Goal: Task Accomplishment & Management: Complete application form

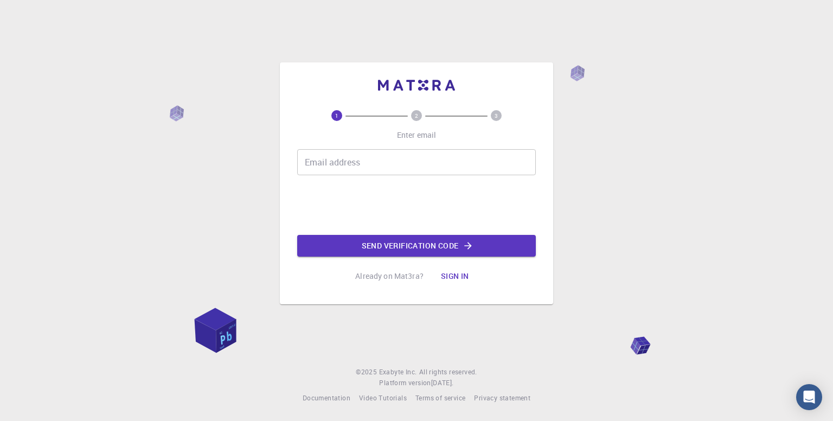
click at [363, 156] on input "Email address" at bounding box center [416, 162] width 239 height 26
type input "[EMAIL_ADDRESS][DOMAIN_NAME]"
click at [414, 250] on button "Send verification code" at bounding box center [416, 246] width 239 height 22
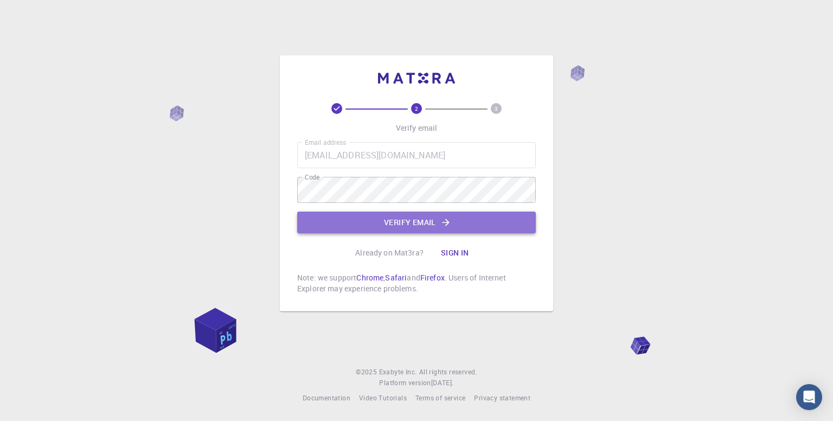
click at [419, 224] on button "Verify email" at bounding box center [416, 223] width 239 height 22
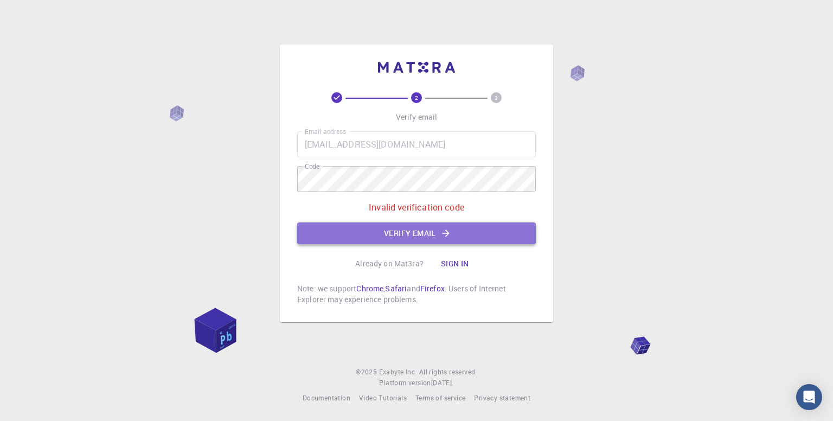
click at [412, 233] on button "Verify email" at bounding box center [416, 233] width 239 height 22
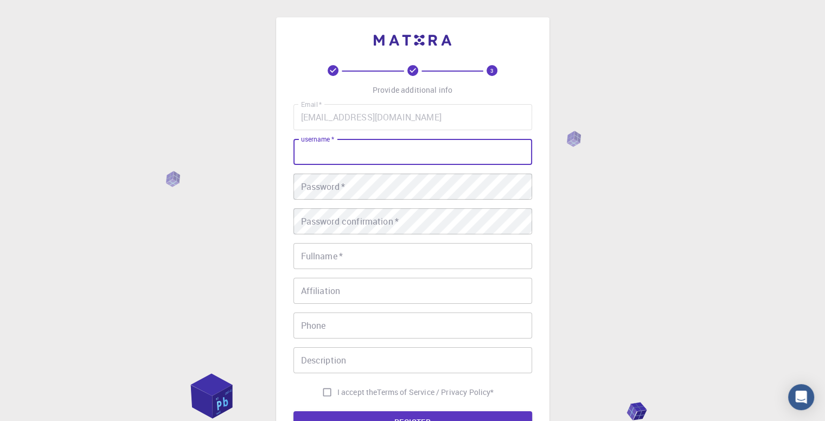
click at [357, 151] on input "username   *" at bounding box center [413, 152] width 239 height 26
type input "Somen"
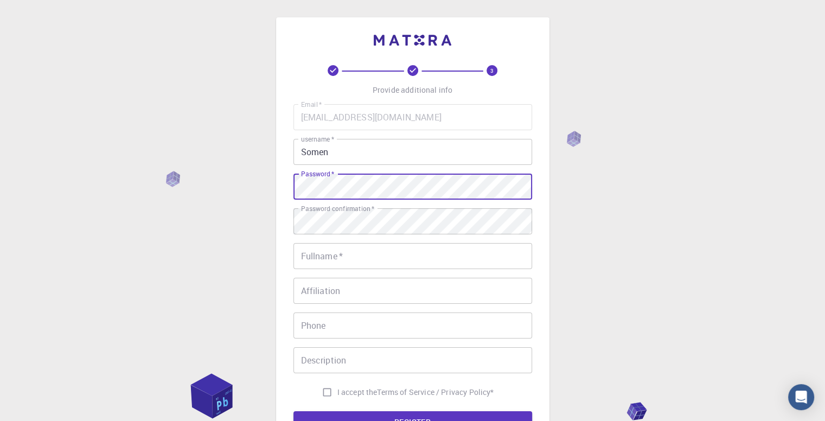
click at [329, 261] on input "Fullname   *" at bounding box center [413, 256] width 239 height 26
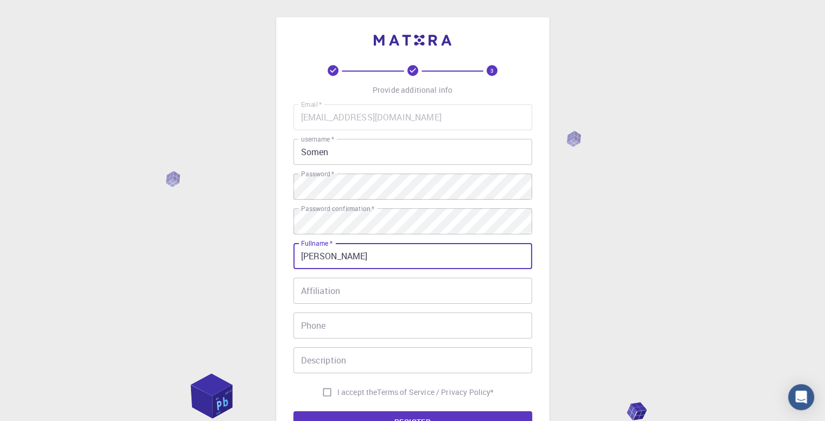
type input "[PERSON_NAME]"
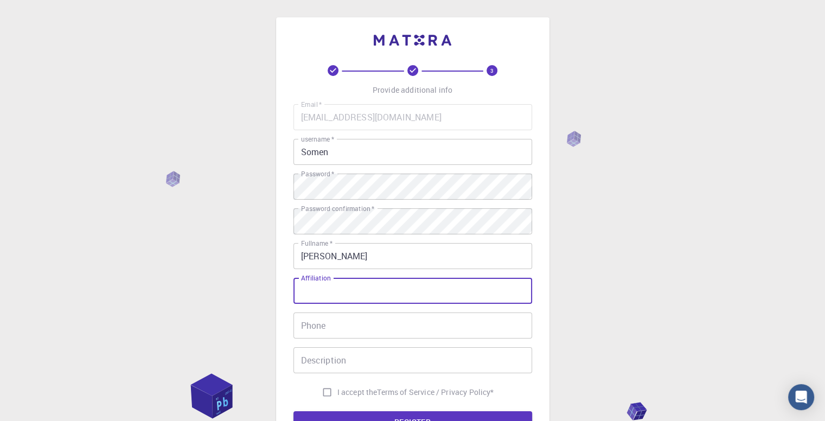
click at [329, 291] on input "Affiliation" at bounding box center [413, 291] width 239 height 26
type input "P"
type input "JRF"
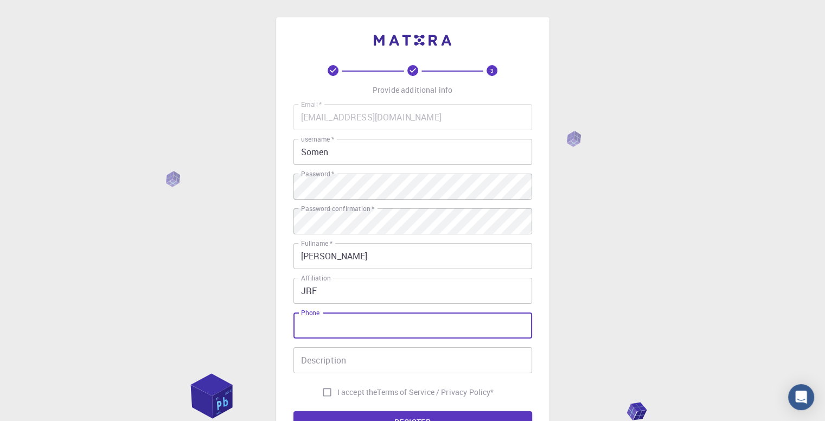
click at [326, 324] on input "Phone" at bounding box center [413, 326] width 239 height 26
click at [599, 273] on div "3 Provide additional info Email   * [EMAIL_ADDRESS][DOMAIN_NAME] Email   * user…" at bounding box center [412, 276] width 825 height 552
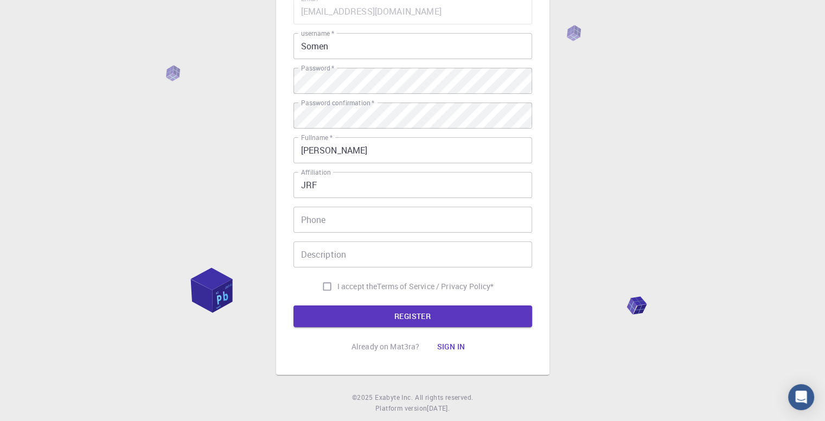
scroll to position [106, 0]
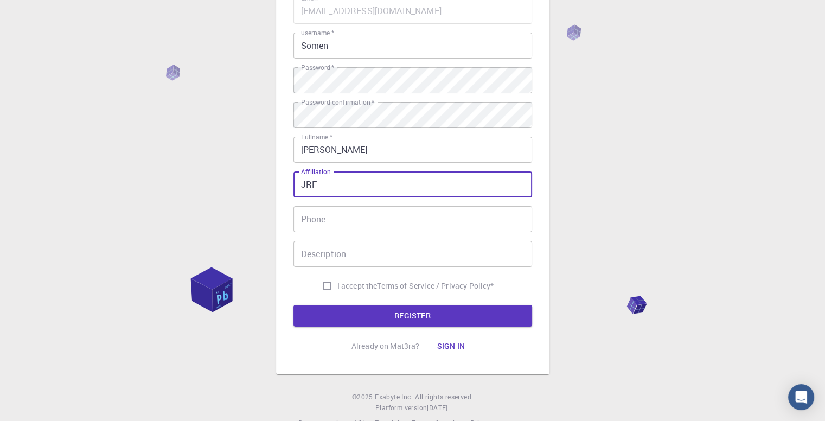
drag, startPoint x: 318, startPoint y: 182, endPoint x: 266, endPoint y: 192, distance: 53.0
click at [266, 192] on div "3 Provide additional info Email   * [EMAIL_ADDRESS][DOMAIN_NAME] Email   * user…" at bounding box center [412, 170] width 825 height 552
type input "JRF"
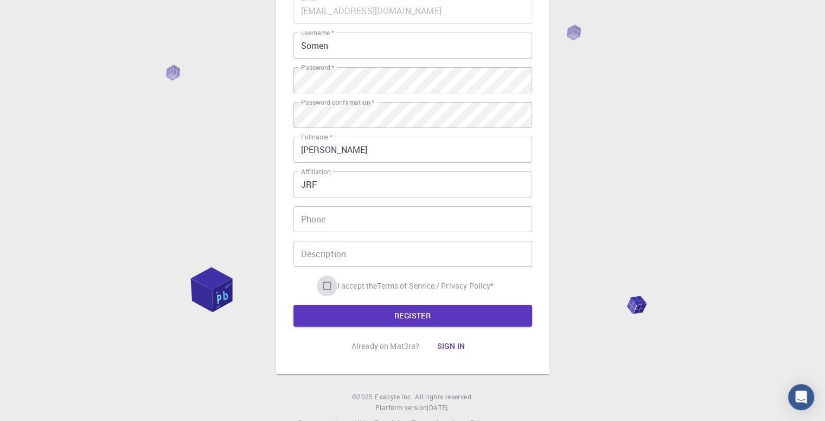
click at [323, 284] on input "I accept the Terms of Service / Privacy Policy *" at bounding box center [327, 286] width 21 height 21
checkbox input "true"
click at [406, 317] on button "REGISTER" at bounding box center [413, 316] width 239 height 22
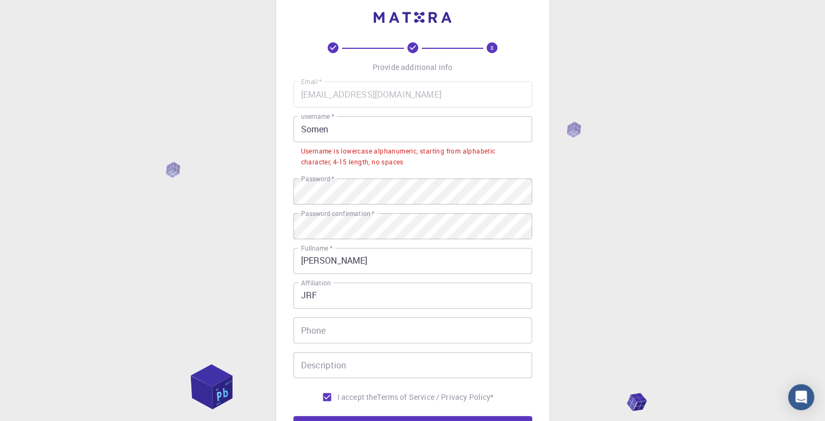
scroll to position [0, 0]
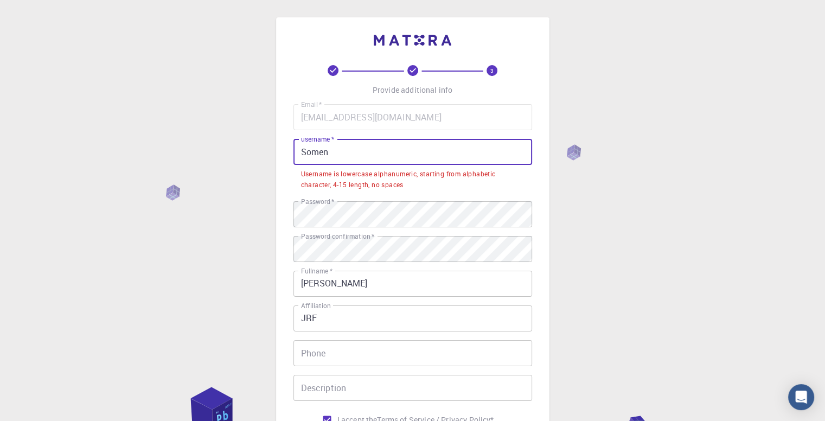
click at [331, 151] on input "Somen" at bounding box center [413, 152] width 239 height 26
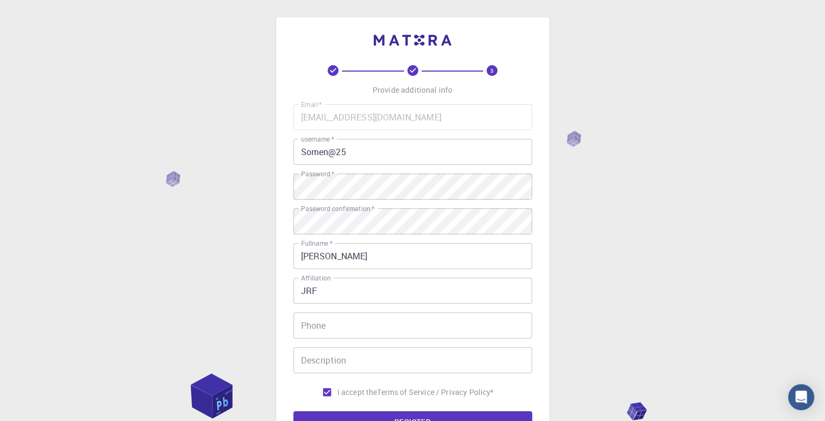
click at [592, 221] on div "3 Provide additional info Email   * [EMAIL_ADDRESS][DOMAIN_NAME] Email   * user…" at bounding box center [412, 276] width 825 height 552
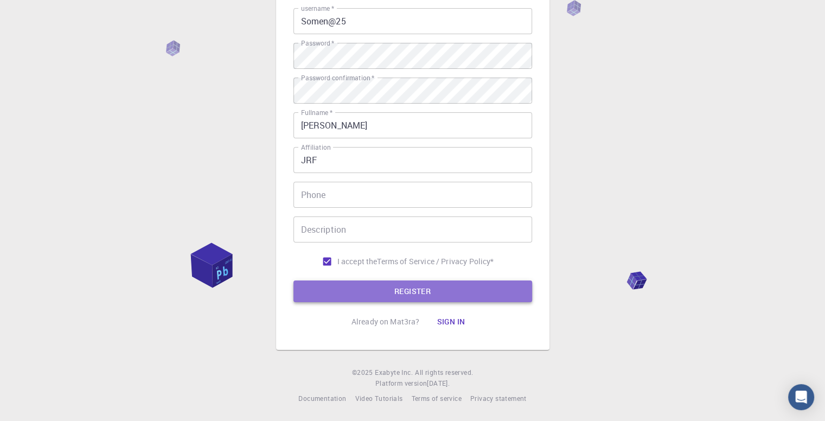
click at [400, 296] on button "REGISTER" at bounding box center [413, 291] width 239 height 22
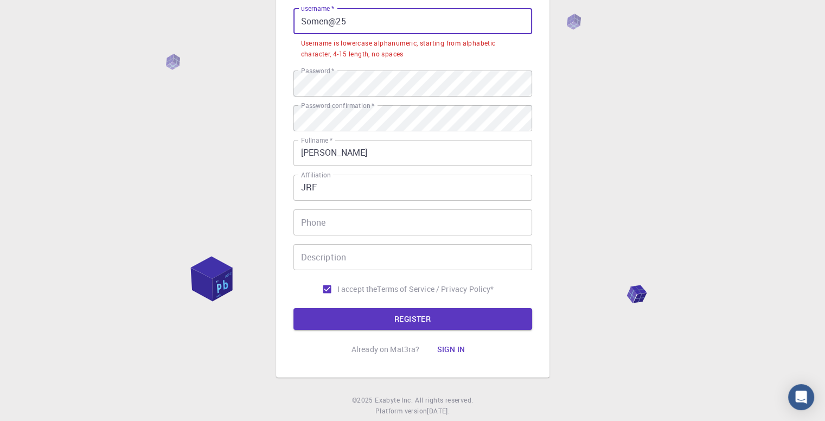
click at [305, 21] on input "Somen@25" at bounding box center [413, 21] width 239 height 26
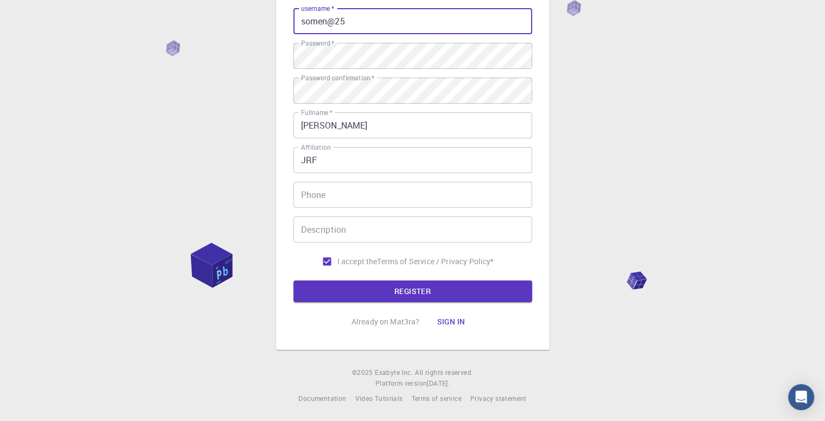
click at [344, 22] on input "somen@25" at bounding box center [413, 21] width 239 height 26
type input "somen@25"
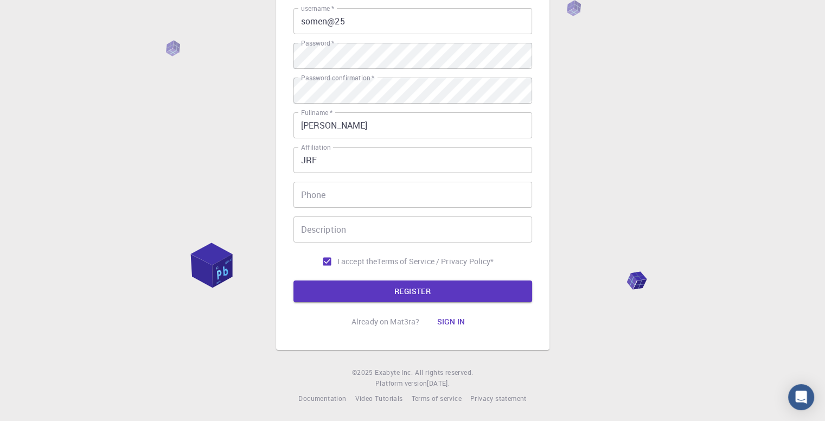
click at [585, 44] on div "3 Provide additional info Email   * [EMAIL_ADDRESS][DOMAIN_NAME] Email   * user…" at bounding box center [412, 145] width 825 height 552
click at [404, 287] on button "REGISTER" at bounding box center [413, 291] width 239 height 22
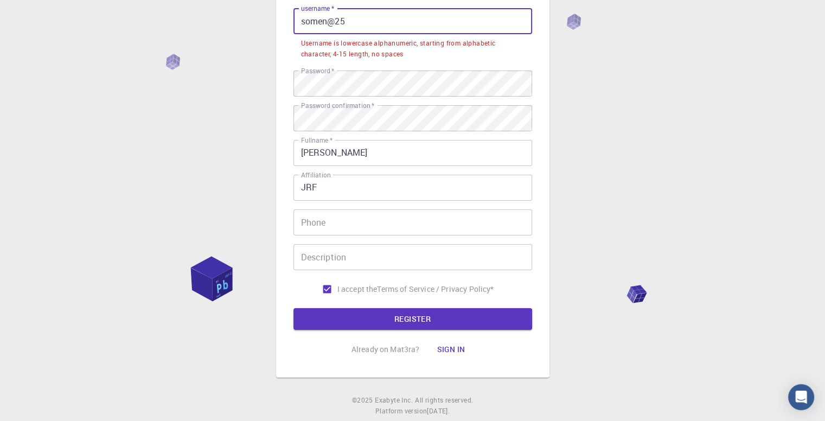
drag, startPoint x: 327, startPoint y: 23, endPoint x: 286, endPoint y: 18, distance: 41.0
click at [286, 18] on div "3 Provide additional info Email   * [EMAIL_ADDRESS][DOMAIN_NAME] Email   * user…" at bounding box center [412, 132] width 273 height 491
drag, startPoint x: 348, startPoint y: 20, endPoint x: 289, endPoint y: 25, distance: 59.9
click at [289, 25] on div "3 Provide additional info Email   * [EMAIL_ADDRESS][DOMAIN_NAME] Email   * user…" at bounding box center [412, 132] width 273 height 491
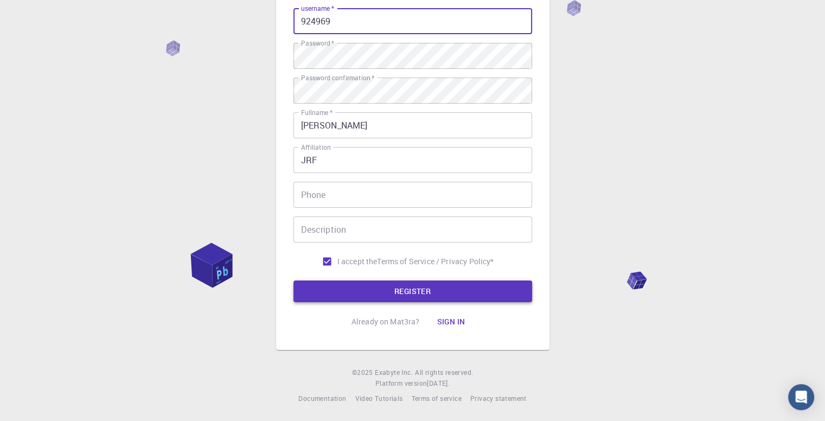
type input "924969"
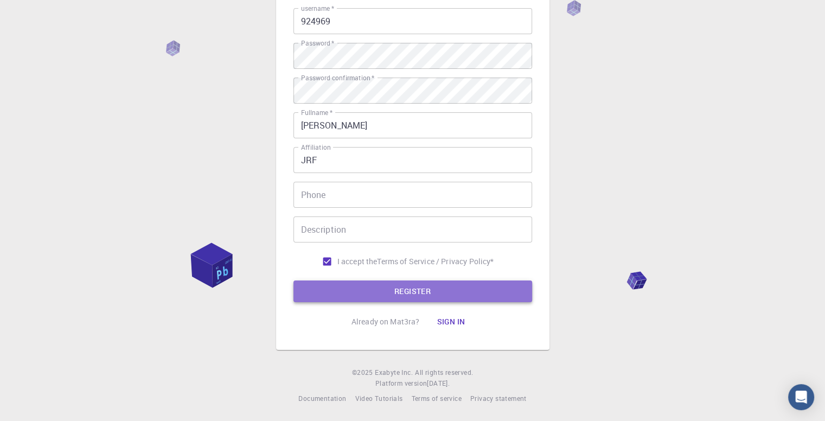
click at [414, 291] on button "REGISTER" at bounding box center [413, 291] width 239 height 22
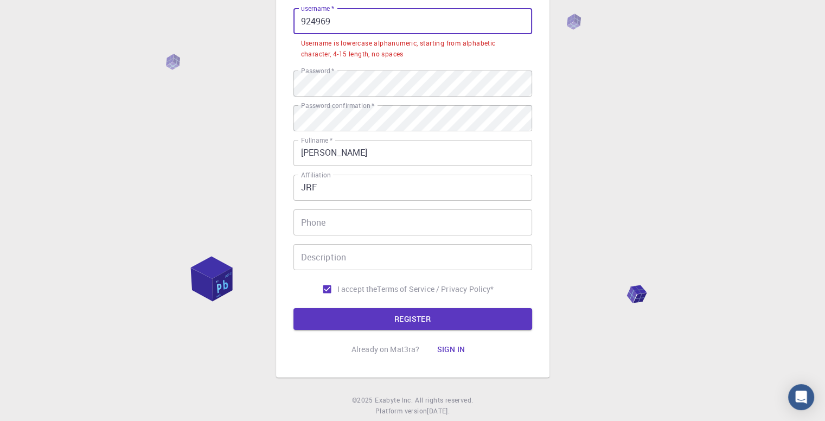
drag, startPoint x: 334, startPoint y: 22, endPoint x: 285, endPoint y: 24, distance: 48.9
click at [285, 24] on div "3 Provide additional info Email   * [EMAIL_ADDRESS][DOMAIN_NAME] Email   * user…" at bounding box center [412, 132] width 273 height 491
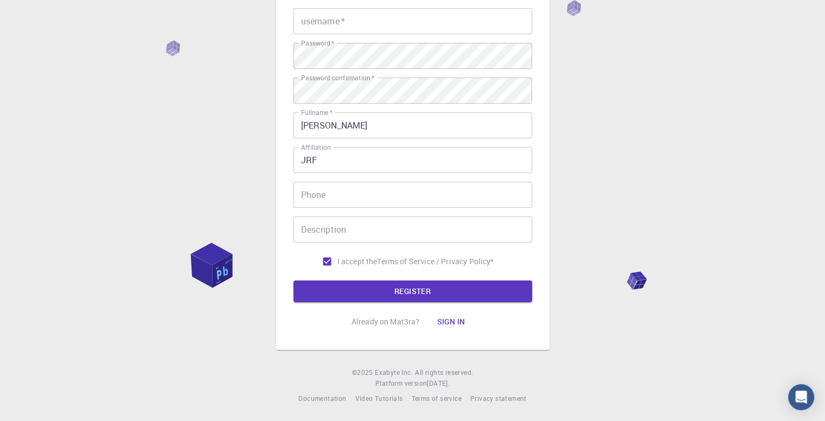
click at [643, 123] on div "3 Provide additional info Email   * [EMAIL_ADDRESS][DOMAIN_NAME] Email   * user…" at bounding box center [412, 145] width 825 height 552
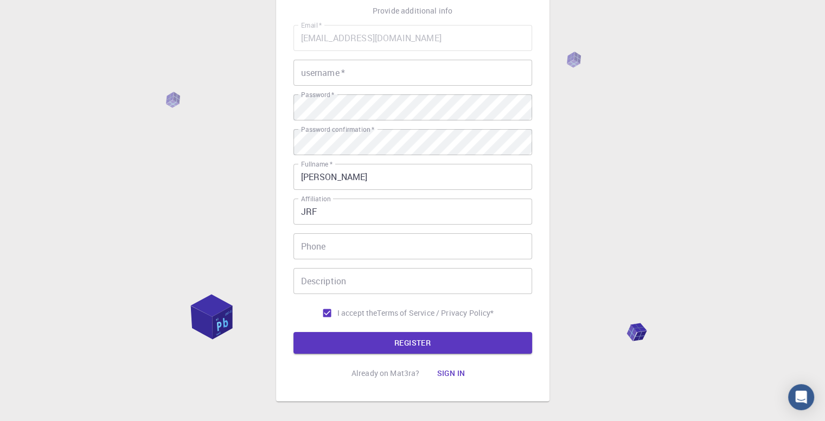
scroll to position [0, 0]
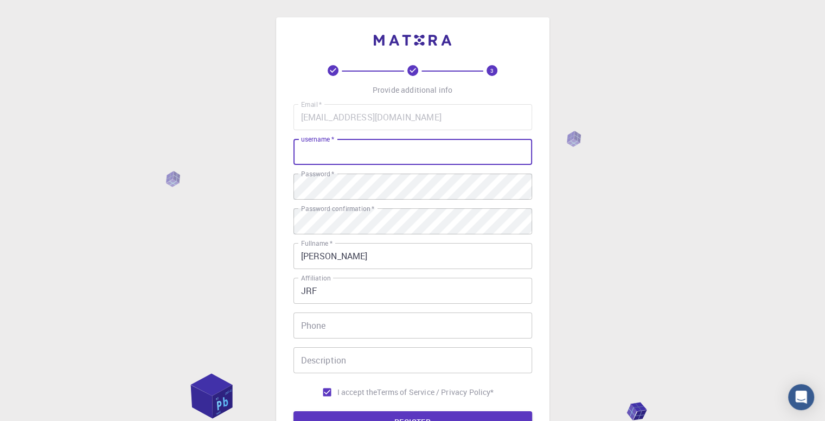
click at [337, 148] on input "username   *" at bounding box center [413, 152] width 239 height 26
click at [338, 151] on input "username   *" at bounding box center [413, 152] width 239 height 26
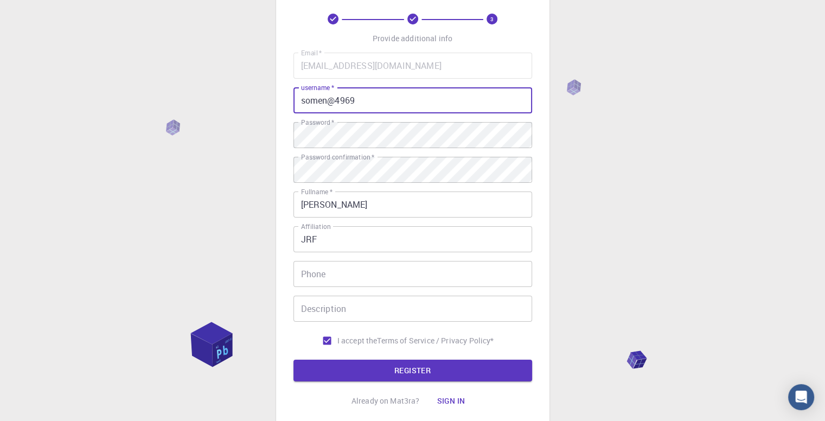
scroll to position [51, 0]
type input "somen@4969"
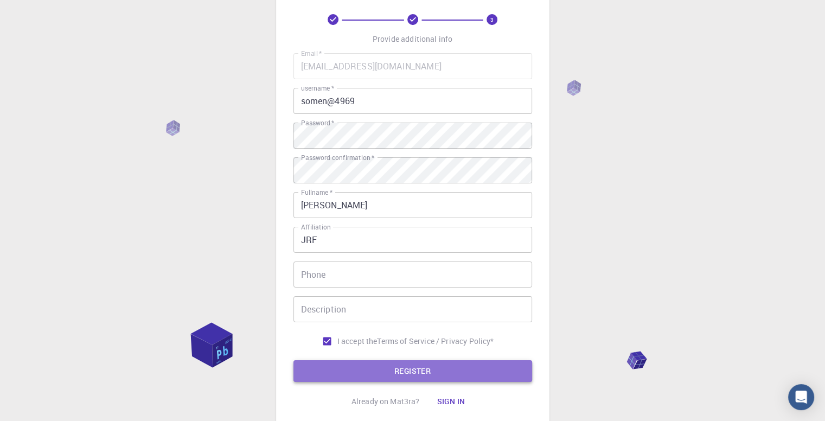
click at [418, 377] on button "REGISTER" at bounding box center [413, 371] width 239 height 22
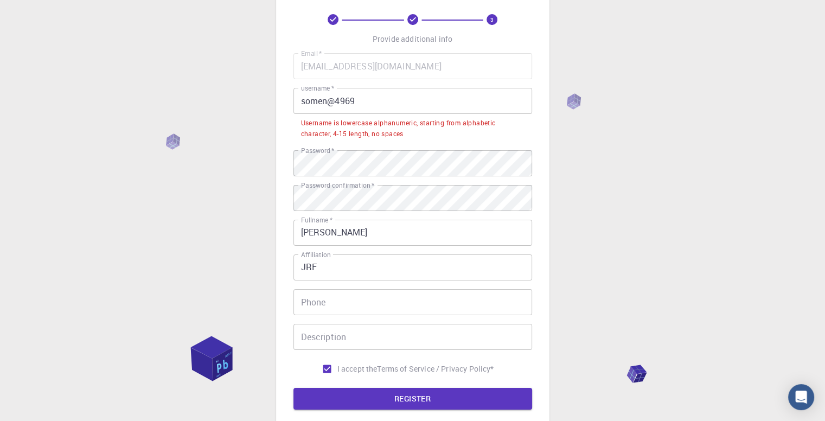
drag, startPoint x: 603, startPoint y: 254, endPoint x: 408, endPoint y: 136, distance: 228.3
click at [408, 136] on div "Username is lowercase alphanumeric, starting from alphabetic character, 4-15 le…" at bounding box center [413, 129] width 224 height 22
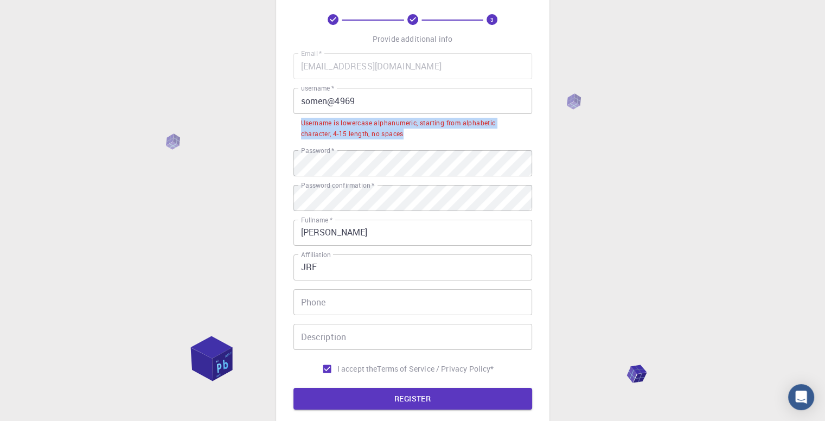
drag, startPoint x: 404, startPoint y: 135, endPoint x: 293, endPoint y: 116, distance: 112.2
click at [294, 116] on li "Username is lowercase alphanumeric, starting from alphabetic character, 4-15 le…" at bounding box center [413, 128] width 239 height 28
copy div "Username is lowercase alphanumeric, starting from alphabetic character, 4-15 le…"
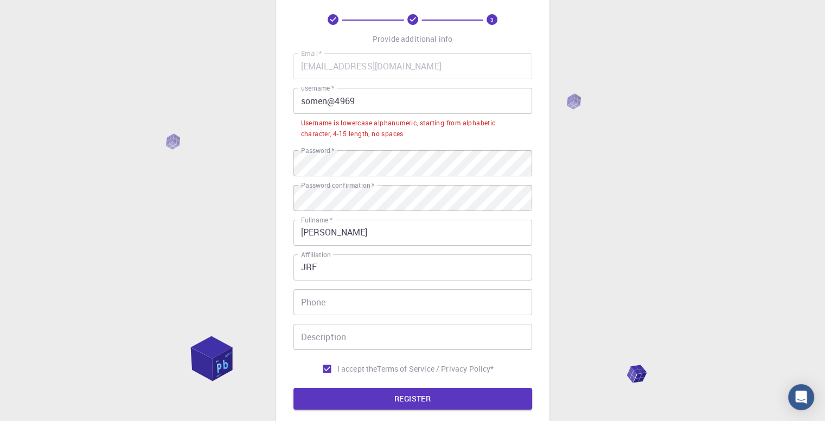
click at [679, 203] on div "3 Provide additional info Email   * [EMAIL_ADDRESS][DOMAIN_NAME] Email   * user…" at bounding box center [412, 239] width 825 height 580
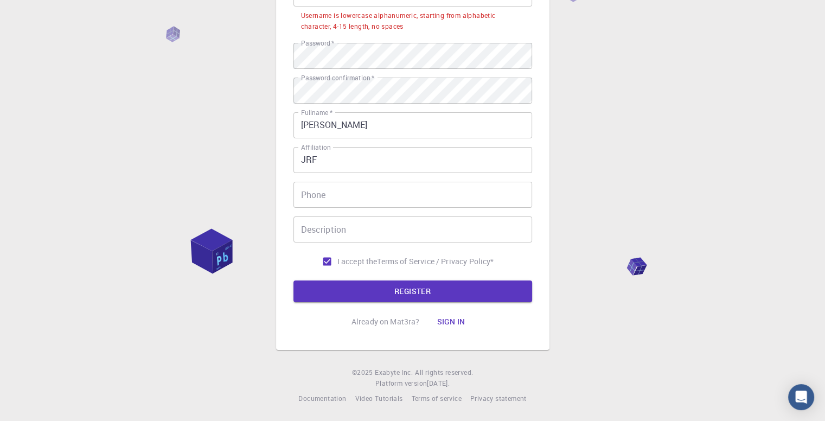
scroll to position [0, 0]
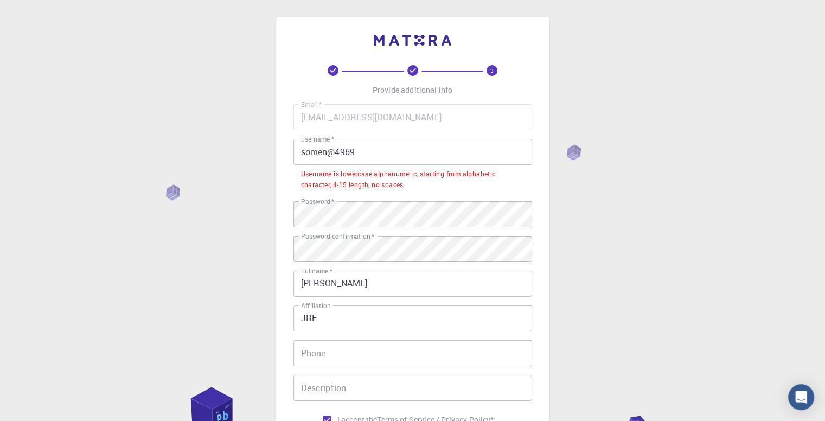
click at [568, 150] on div "3 Provide additional info Email   * [EMAIL_ADDRESS][DOMAIN_NAME] Email   * user…" at bounding box center [412, 290] width 825 height 580
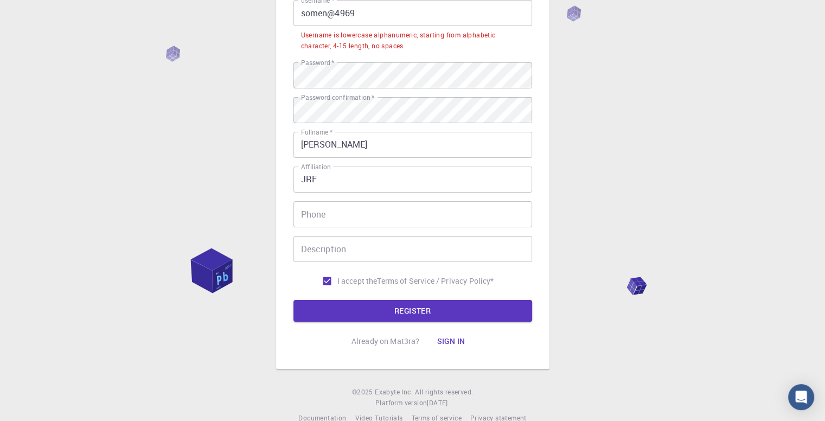
scroll to position [158, 0]
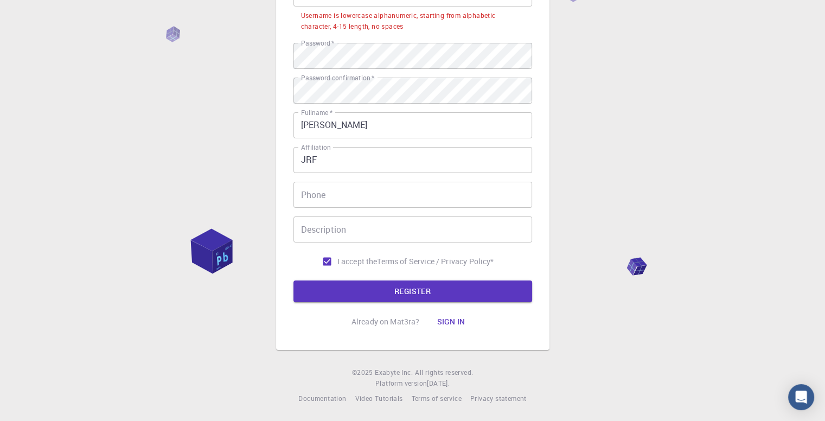
click at [639, 265] on div "3 Provide additional info Email   * [EMAIL_ADDRESS][DOMAIN_NAME] Email   * user…" at bounding box center [412, 132] width 825 height 580
click at [692, 284] on div "3 Provide additional info Email   * [EMAIL_ADDRESS][DOMAIN_NAME] Email   * user…" at bounding box center [412, 132] width 825 height 580
click at [703, 334] on div "3 Provide additional info Email   * [EMAIL_ADDRESS][DOMAIN_NAME] Email   * user…" at bounding box center [412, 132] width 825 height 580
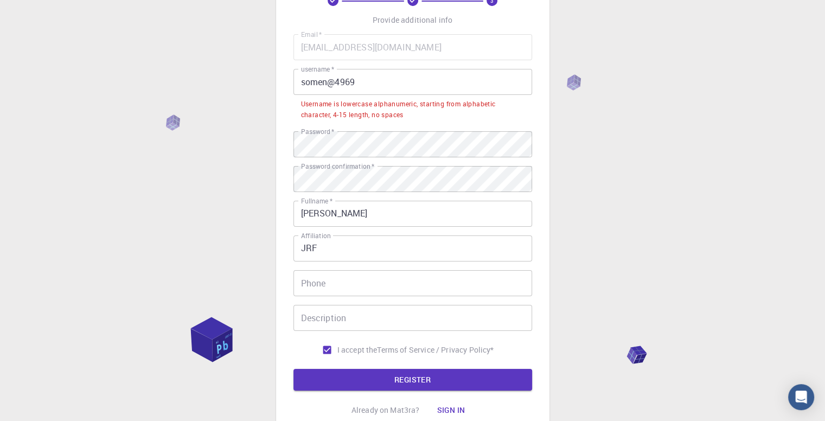
scroll to position [0, 0]
